Goal: Find specific page/section: Find specific page/section

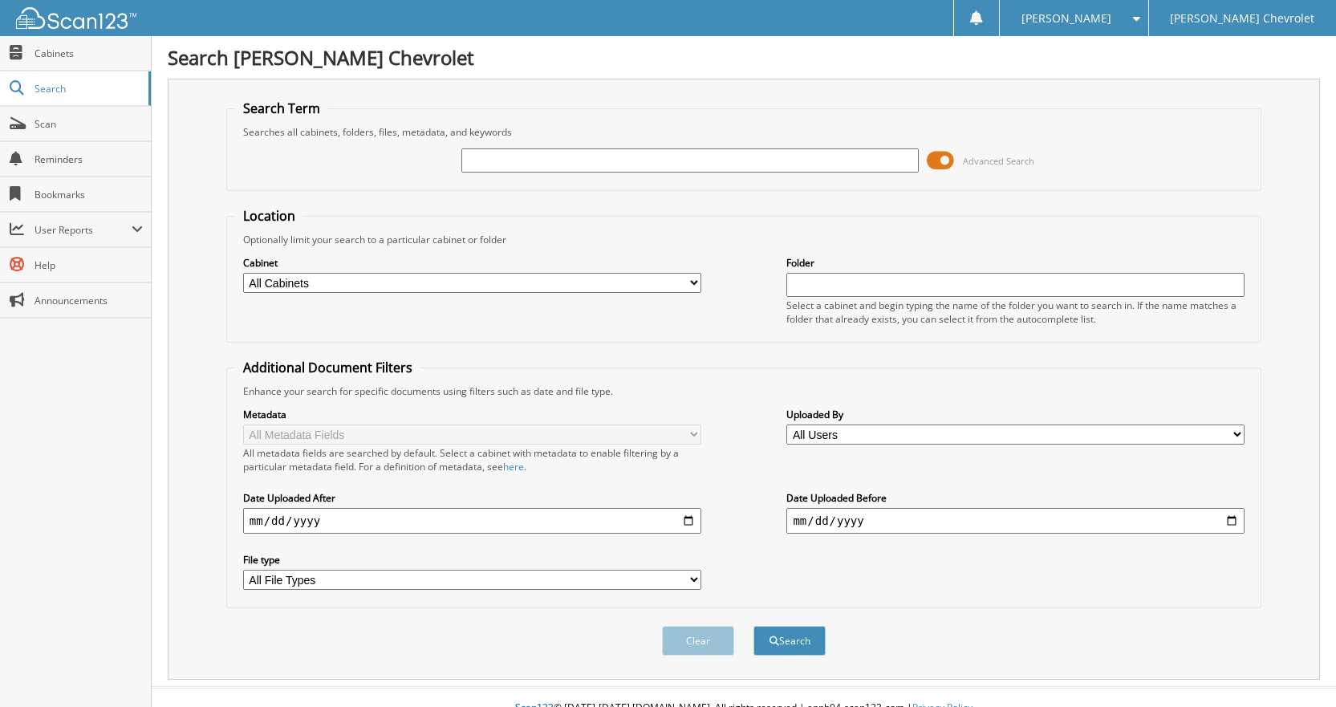
click at [566, 160] on input "text" at bounding box center [690, 160] width 458 height 24
type input "R"
type input "[PERSON_NAME]"
click at [763, 639] on button "Search" at bounding box center [789, 641] width 72 height 30
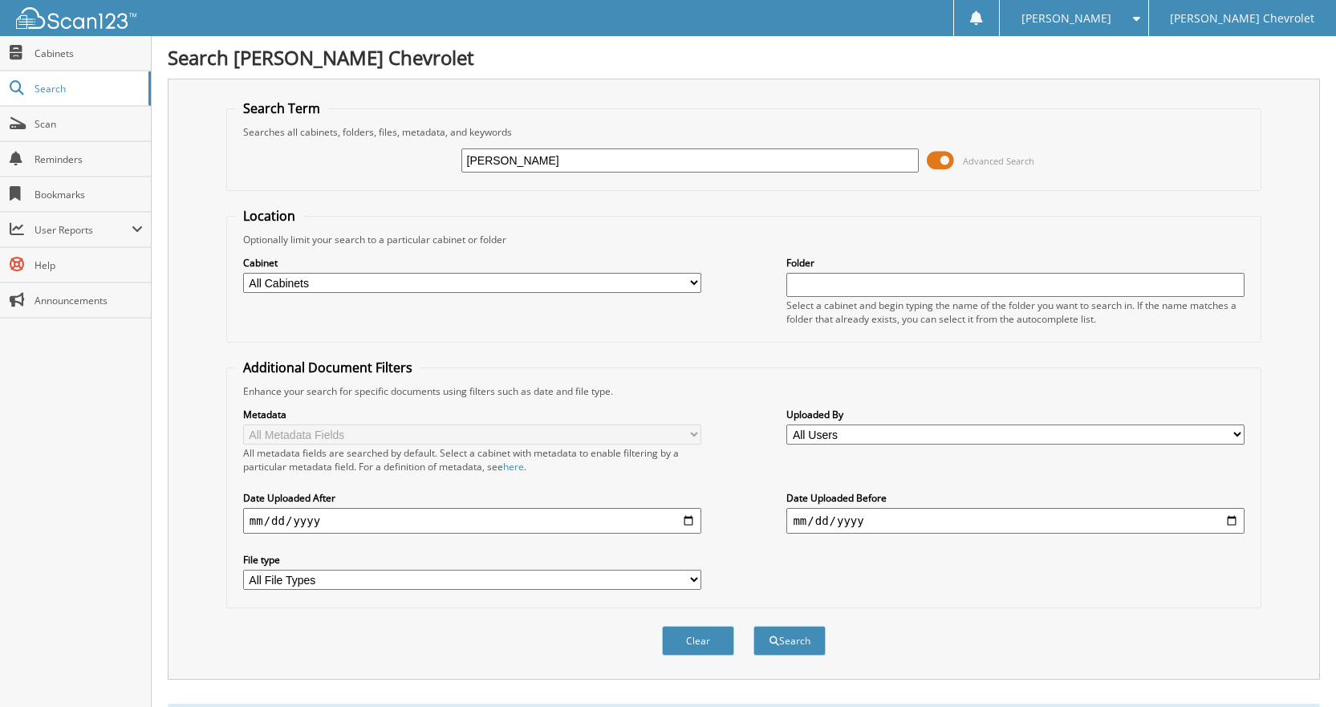
click at [893, 286] on input "text" at bounding box center [1015, 285] width 458 height 24
type input "97216"
click at [772, 641] on span "submit" at bounding box center [774, 641] width 10 height 10
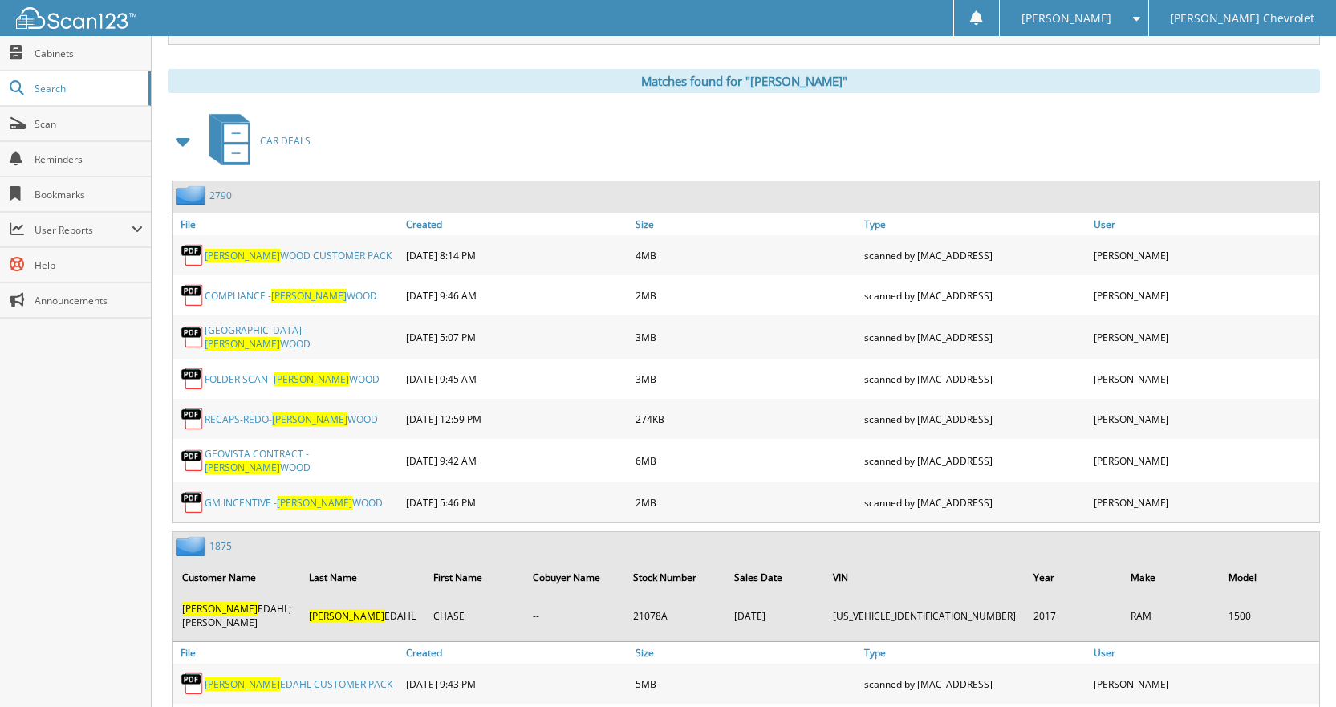
scroll to position [642, 0]
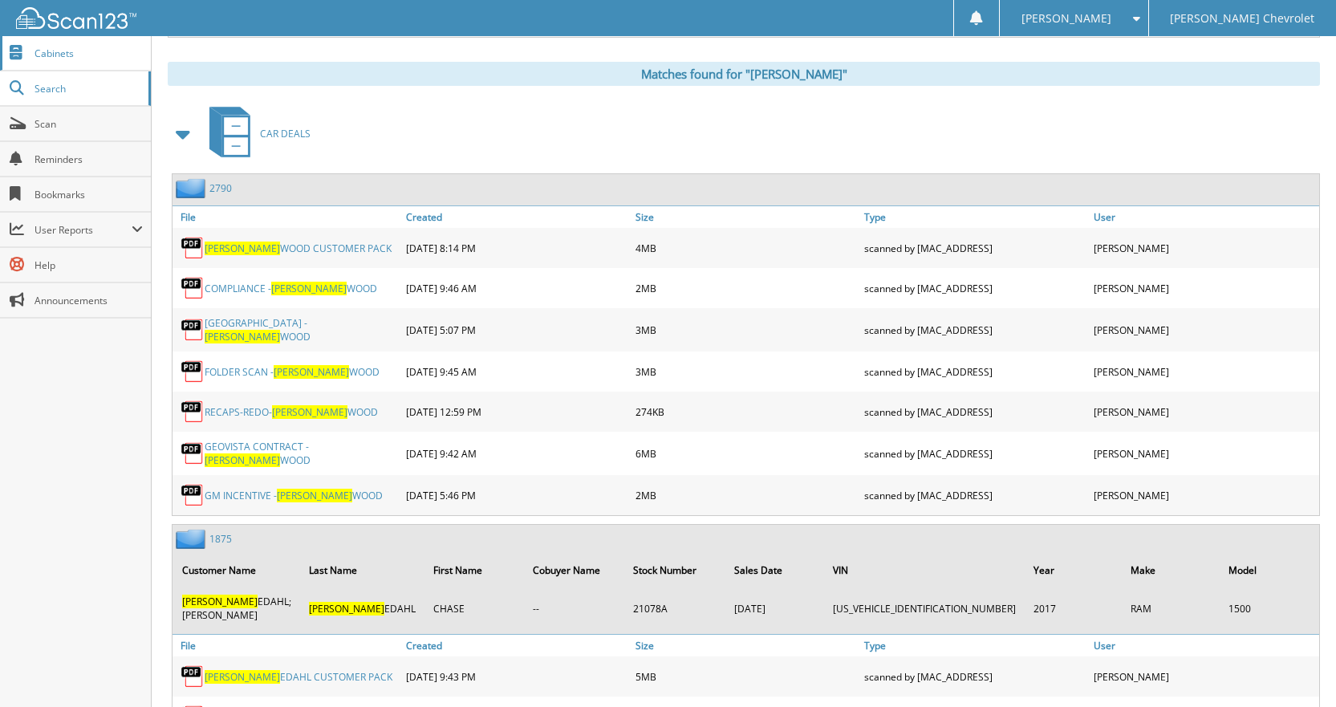
click at [104, 55] on span "Cabinets" at bounding box center [89, 54] width 108 height 14
